Goal: Task Accomplishment & Management: Manage account settings

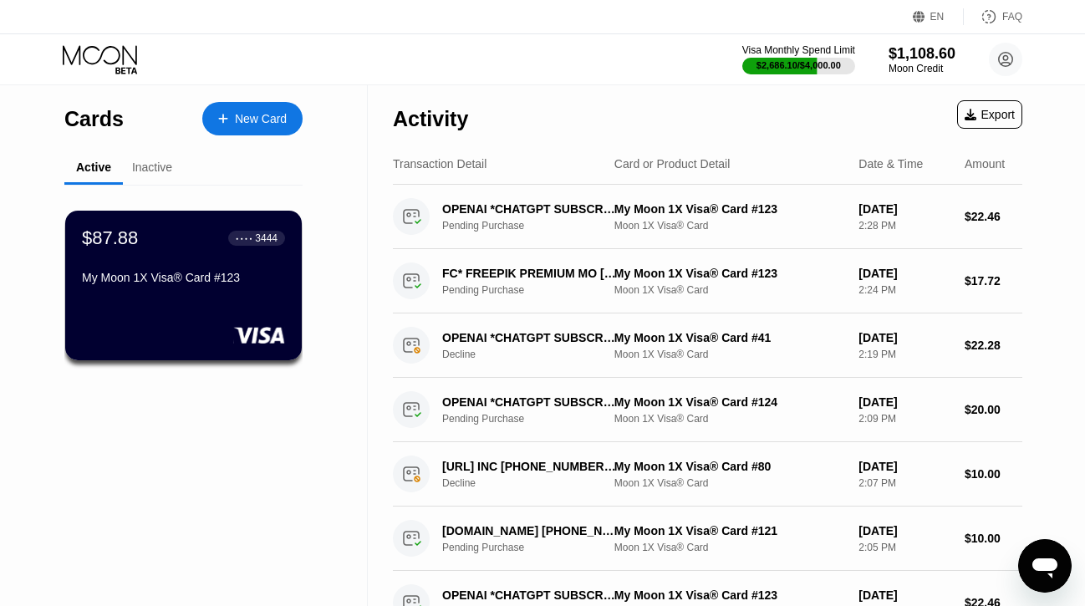
click at [120, 56] on icon at bounding box center [102, 59] width 78 height 29
click at [74, 48] on icon at bounding box center [102, 59] width 78 height 29
